Goal: Task Accomplishment & Management: Use online tool/utility

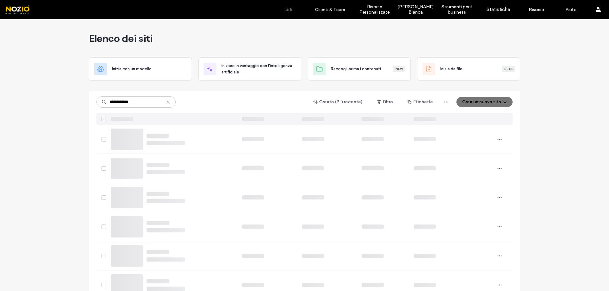
type input "**********"
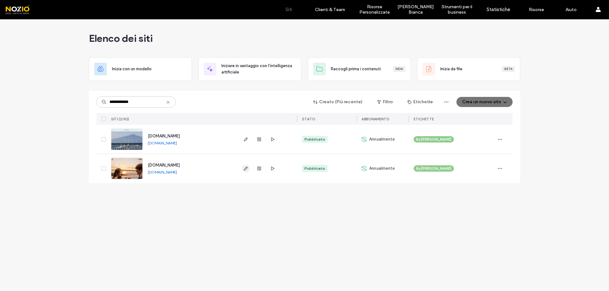
click at [245, 169] on icon "button" at bounding box center [245, 168] width 5 height 5
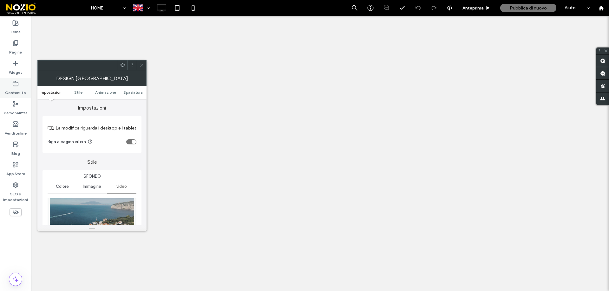
click at [17, 85] on icon at bounding box center [15, 84] width 6 height 6
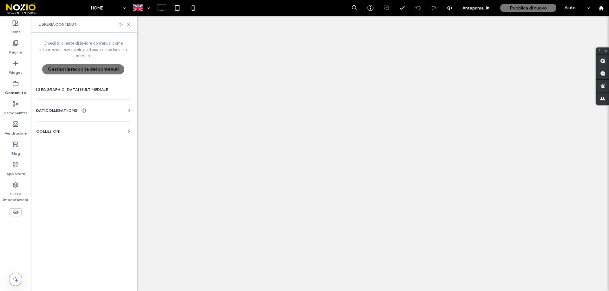
click at [70, 91] on label "[GEOGRAPHIC_DATA] multimediale" at bounding box center [83, 89] width 94 height 4
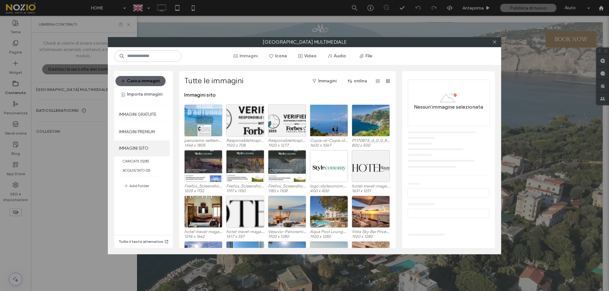
click at [143, 146] on label "IMMAGINI SITO" at bounding box center [141, 149] width 55 height 16
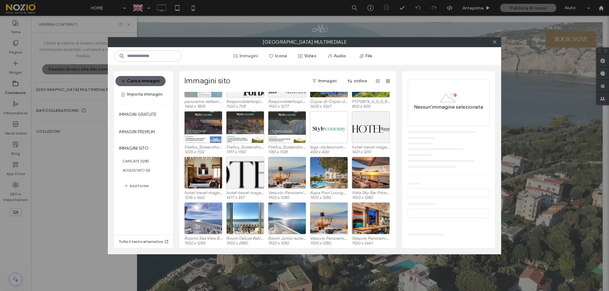
scroll to position [32, 0]
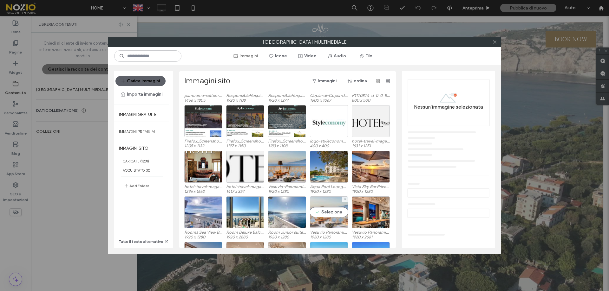
click at [328, 217] on div "Seleziona" at bounding box center [329, 212] width 38 height 32
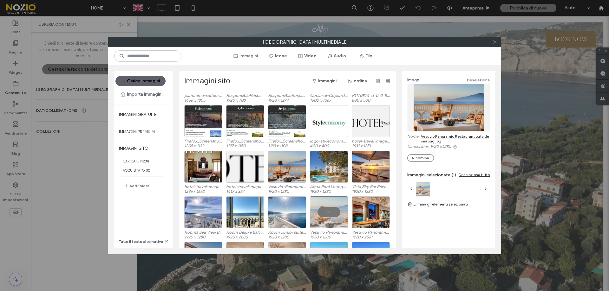
click at [458, 137] on link "Vesuvio Panoramic Restaurant outside seating.jpg" at bounding box center [455, 139] width 69 height 10
click at [139, 60] on input at bounding box center [147, 55] width 67 height 11
type input "****"
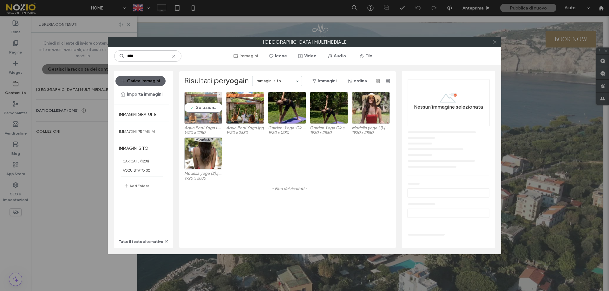
click at [197, 111] on div "Seleziona" at bounding box center [203, 108] width 38 height 32
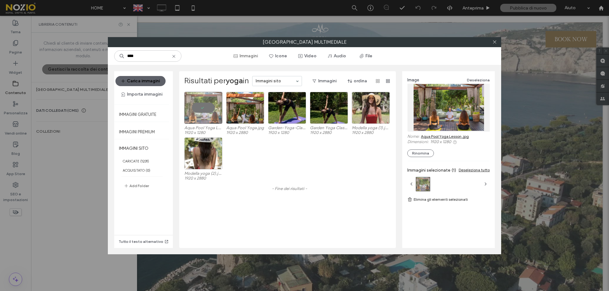
click at [463, 137] on link "Aqua Pool Yoga Lesson .jpg" at bounding box center [445, 136] width 48 height 5
